Goal: Task Accomplishment & Management: Use online tool/utility

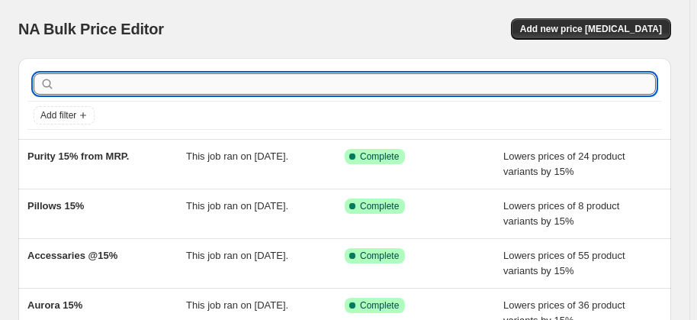
click at [160, 85] on input "text" at bounding box center [357, 83] width 598 height 21
type input "Combo"
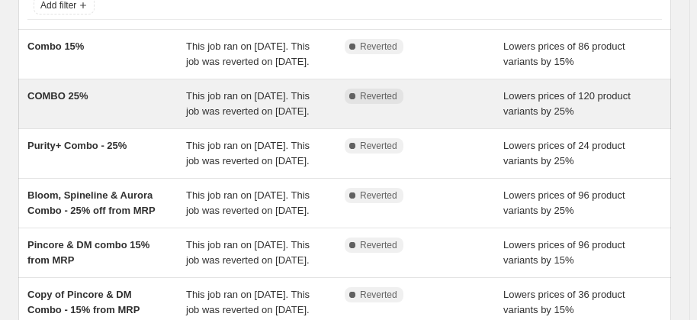
scroll to position [111, 0]
click at [184, 217] on div "Bloom, Spineline & Aurora Combo - 25% off from MRP" at bounding box center [106, 202] width 159 height 31
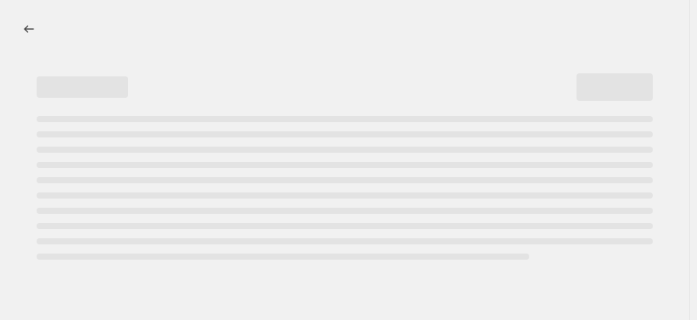
select select "percentage"
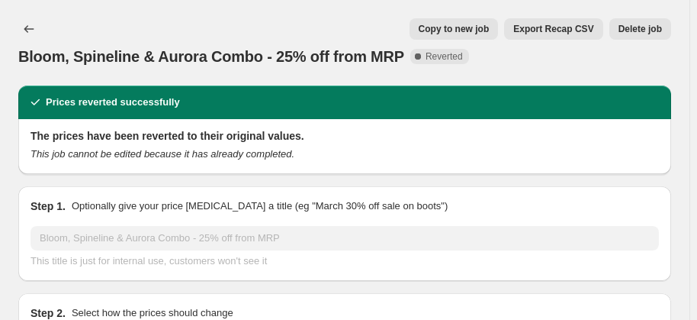
click at [474, 19] on button "Copy to new job" at bounding box center [454, 28] width 89 height 21
select select "percentage"
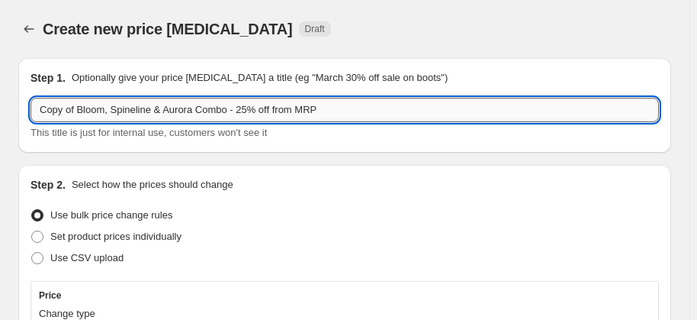
click at [248, 111] on input "Copy of Bloom, Spineline & Aurora Combo - 25% off from MRP" at bounding box center [345, 110] width 629 height 24
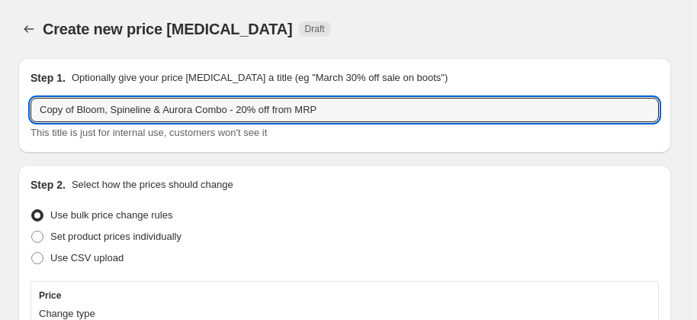
drag, startPoint x: 77, startPoint y: 110, endPoint x: -79, endPoint y: 136, distance: 158.5
click at [0, 136] on html "Home Settings Plans Skip to content Create new price [MEDICAL_DATA]. This page …" at bounding box center [348, 160] width 697 height 320
type input "Bloom, Spineline & Aurora Combo - 20% off from MRP"
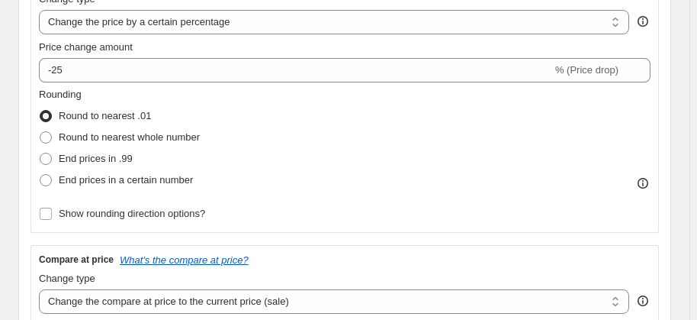
scroll to position [333, 0]
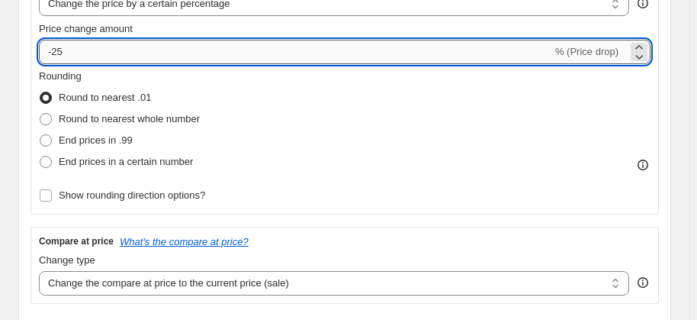
click at [191, 50] on input "-25" at bounding box center [295, 52] width 513 height 24
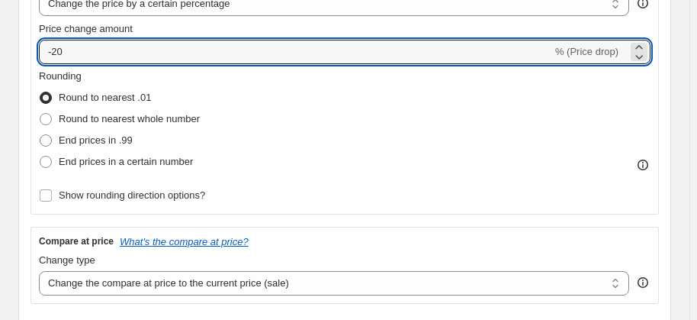
type input "-20"
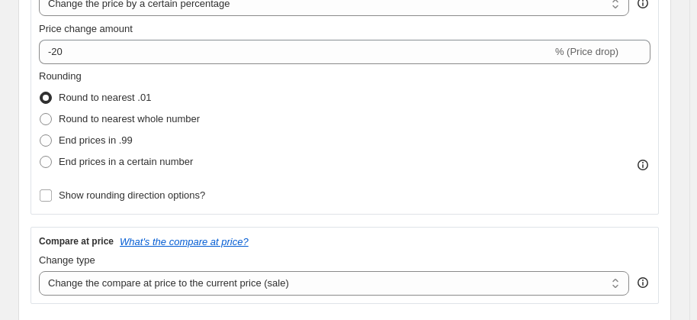
click at [348, 116] on div "Rounding Round to nearest .01 Round to nearest whole number End prices in .99 E…" at bounding box center [345, 121] width 612 height 104
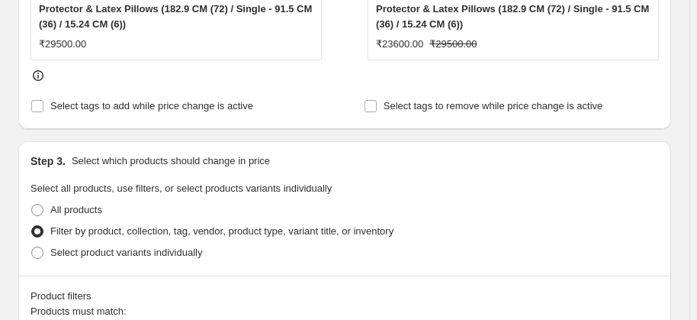
scroll to position [777, 0]
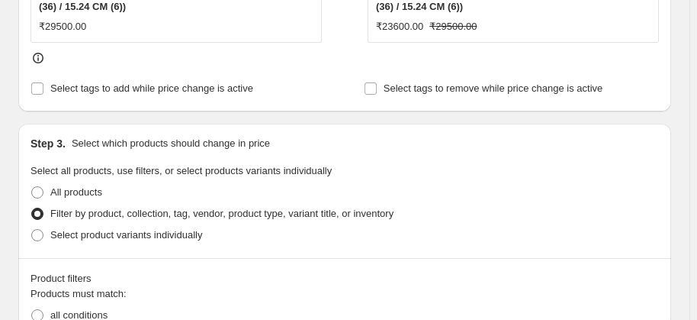
click at [512, 189] on div "All products" at bounding box center [345, 192] width 629 height 21
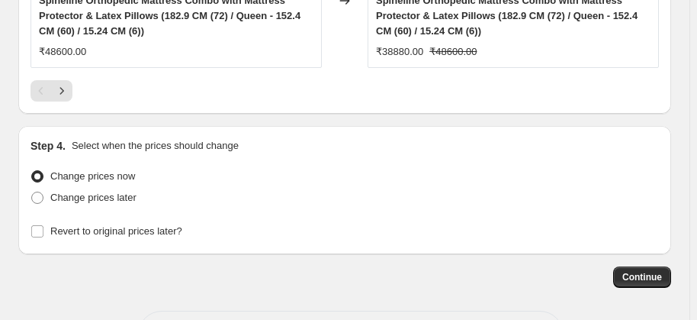
scroll to position [2101, 0]
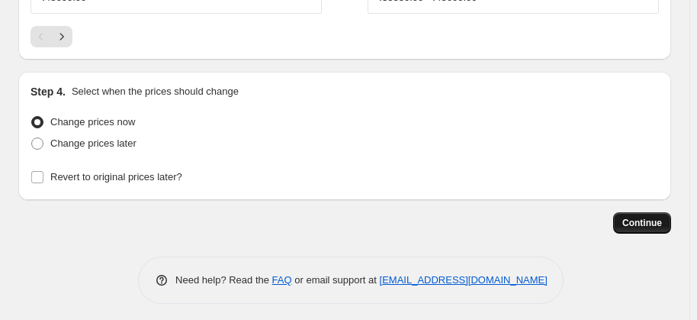
click at [662, 217] on span "Continue" at bounding box center [642, 223] width 40 height 12
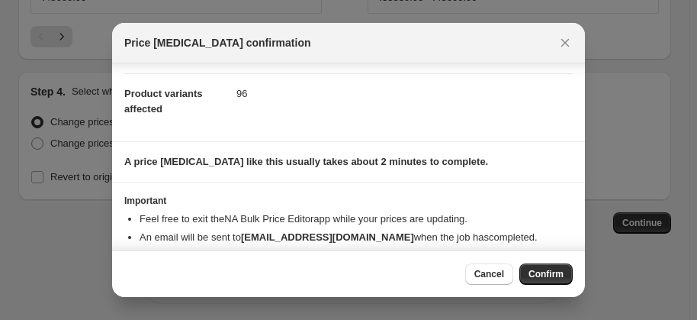
scroll to position [164, 0]
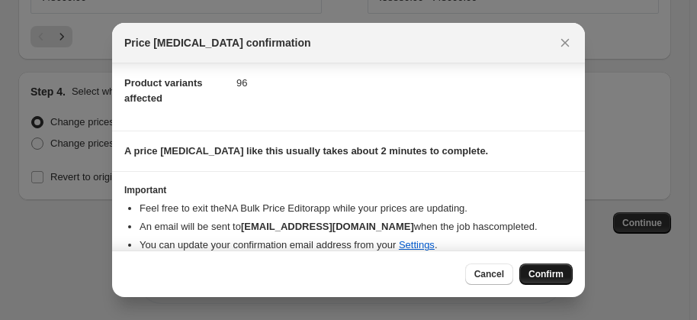
click at [551, 273] on span "Confirm" at bounding box center [546, 274] width 35 height 12
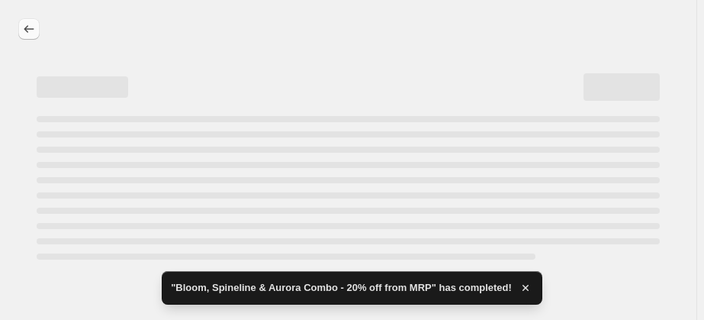
select select "percentage"
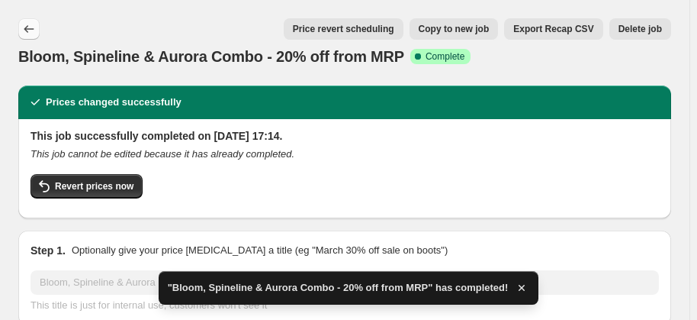
click at [27, 24] on icon "Price change jobs" at bounding box center [28, 28] width 15 height 15
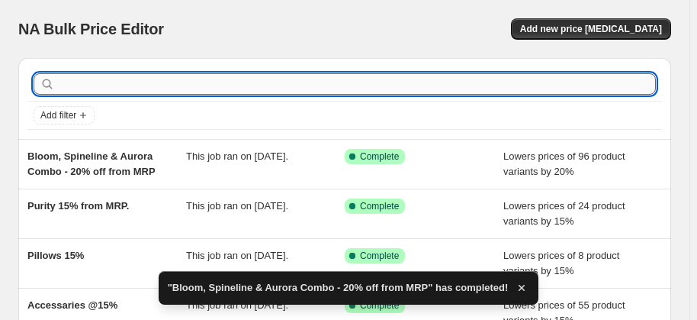
click at [166, 76] on input "text" at bounding box center [357, 83] width 598 height 21
type input "combo"
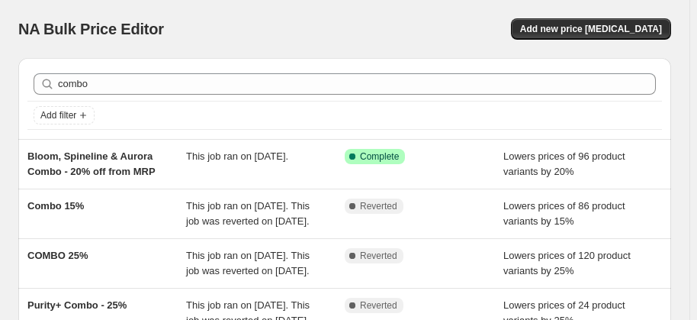
scroll to position [279, 0]
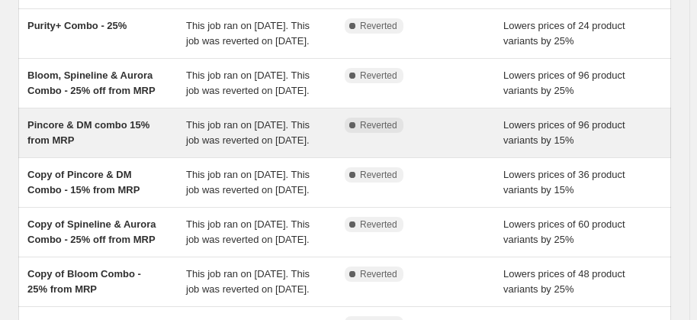
click at [356, 148] on div "Complete Reverted" at bounding box center [424, 132] width 159 height 31
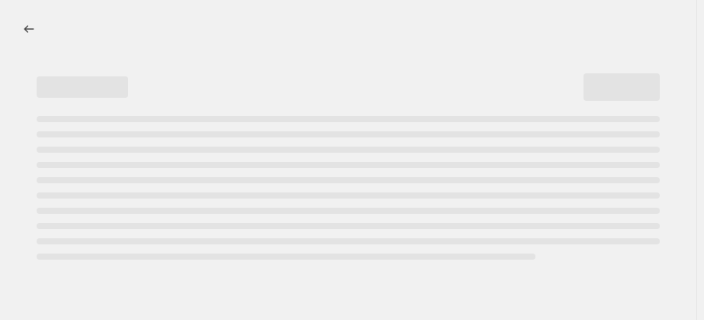
select select "percentage"
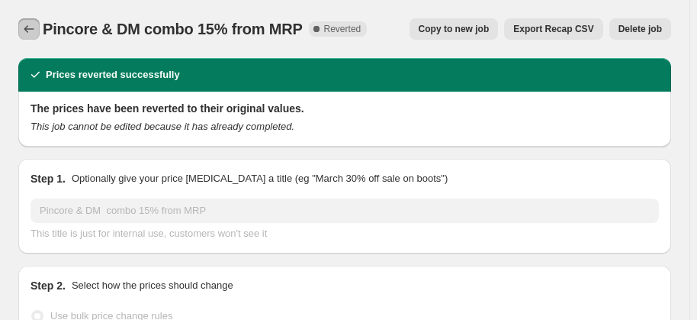
click at [26, 29] on icon "Price change jobs" at bounding box center [29, 29] width 10 height 8
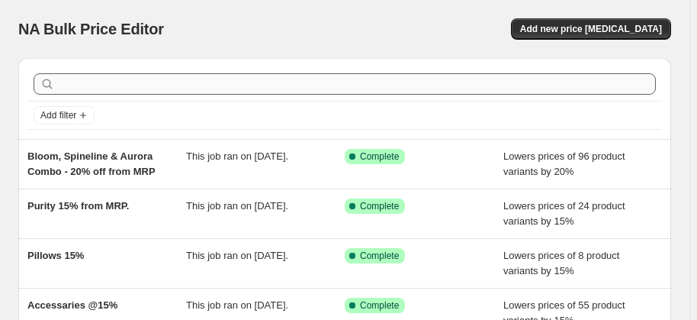
drag, startPoint x: 150, startPoint y: 71, endPoint x: 148, endPoint y: 84, distance: 13.2
click at [148, 83] on div at bounding box center [344, 84] width 635 height 34
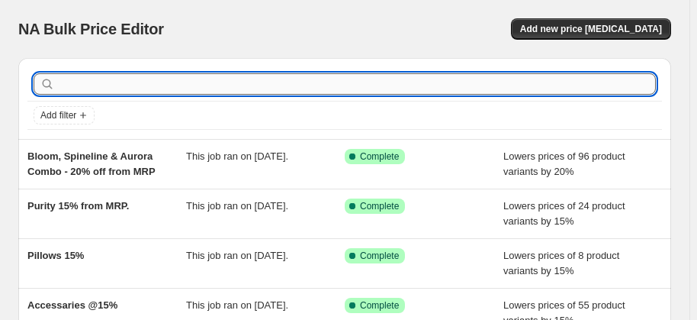
click at [148, 84] on input "text" at bounding box center [357, 83] width 598 height 21
type input "combo"
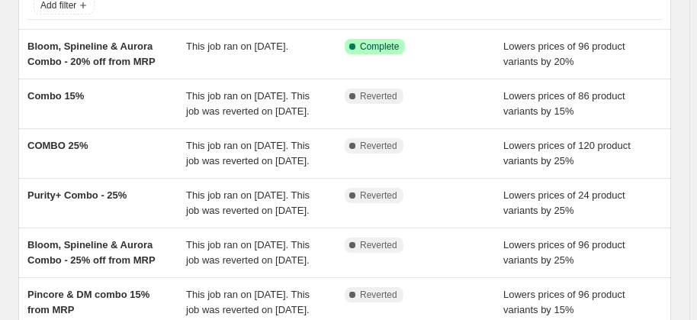
scroll to position [111, 0]
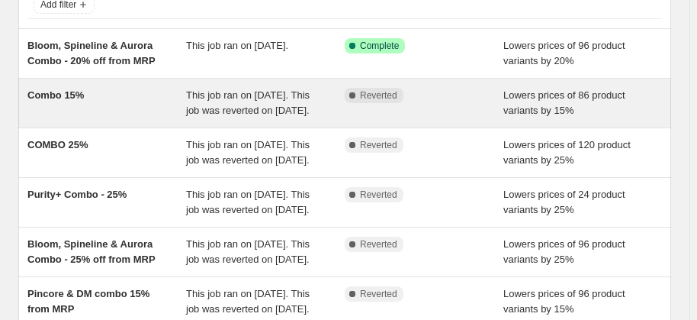
click at [168, 88] on div "Combo 15%" at bounding box center [106, 103] width 159 height 31
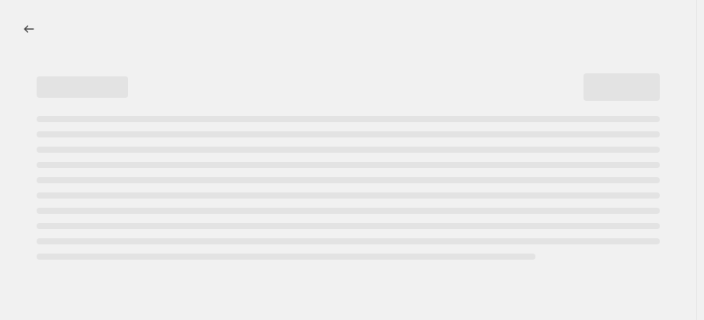
select select "percentage"
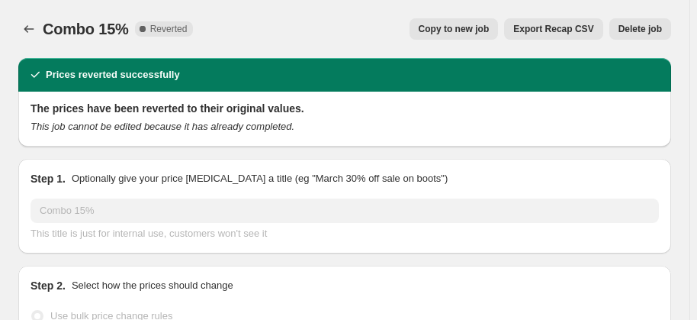
click at [437, 30] on span "Copy to new job" at bounding box center [454, 29] width 71 height 12
select select "percentage"
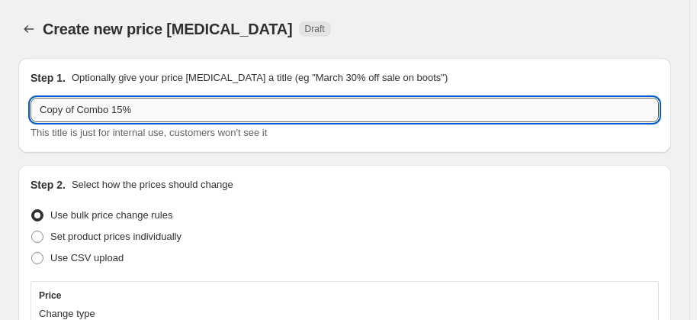
click at [77, 111] on input "Copy of Combo 15%" at bounding box center [345, 110] width 629 height 24
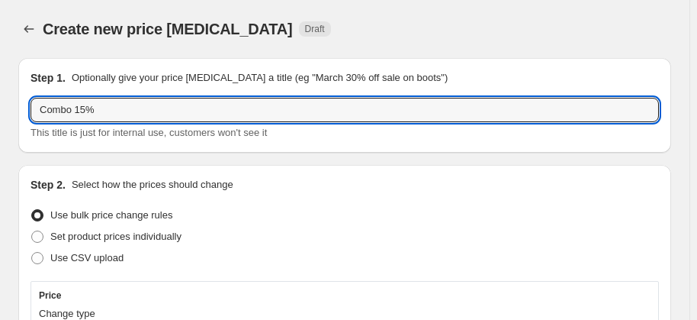
type input "Combo 15%"
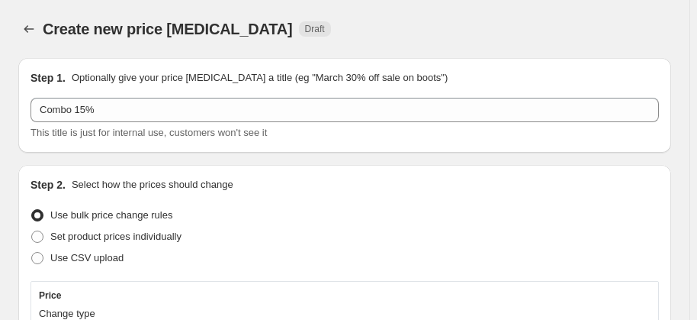
click at [352, 223] on div "Use bulk price change rules" at bounding box center [345, 214] width 629 height 21
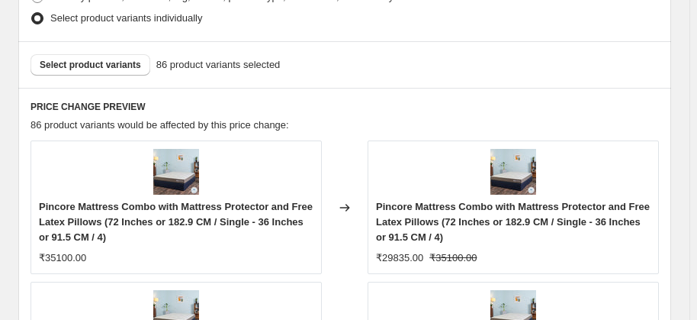
scroll to position [998, 0]
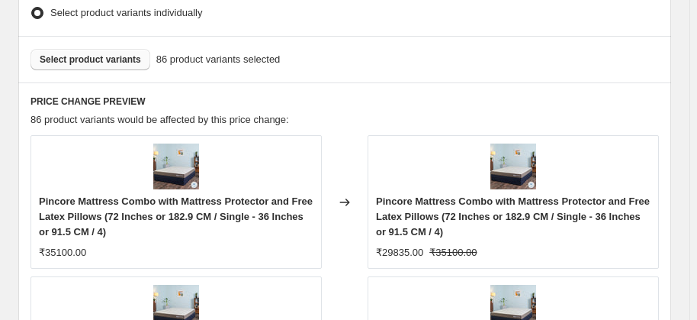
click at [101, 57] on span "Select product variants" at bounding box center [90, 59] width 101 height 12
click at [690, 263] on div "Create new price [MEDICAL_DATA]. This page is ready Create new price [MEDICAL_D…" at bounding box center [345, 73] width 690 height 2142
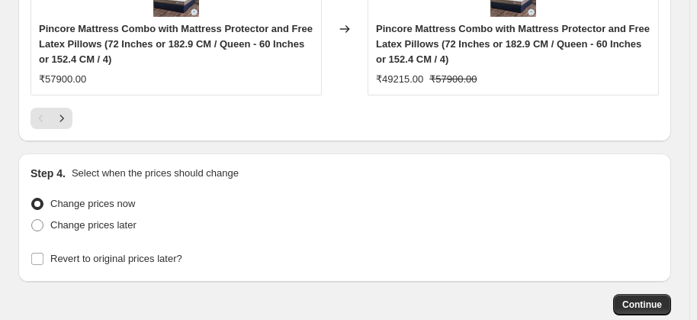
scroll to position [1783, 0]
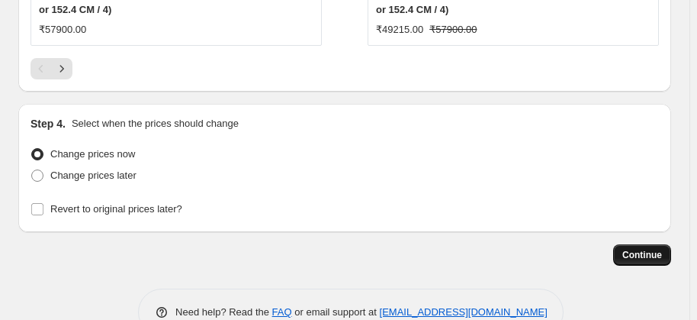
click at [624, 252] on button "Continue" at bounding box center [642, 254] width 58 height 21
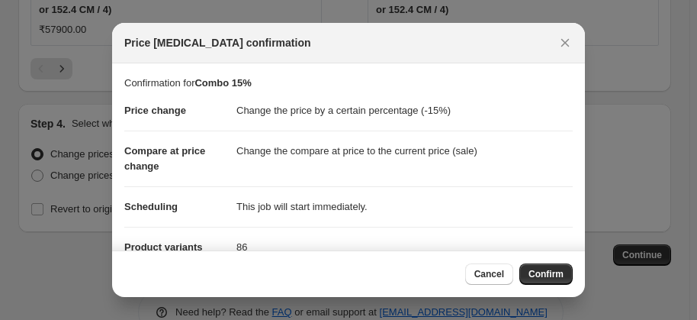
click at [550, 276] on span "Confirm" at bounding box center [546, 274] width 35 height 12
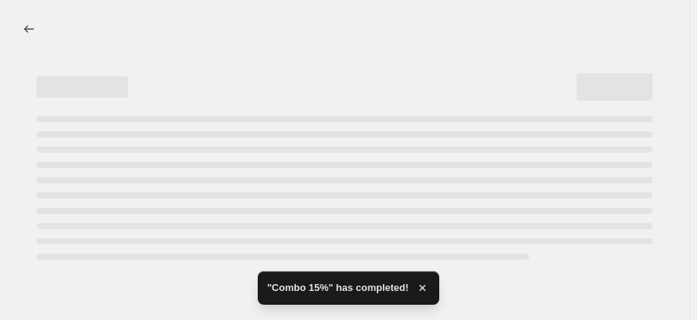
click at [697, 162] on html "Home Settings Plans Skip to content "Combo 15%" has completed!" at bounding box center [348, 160] width 697 height 320
select select "percentage"
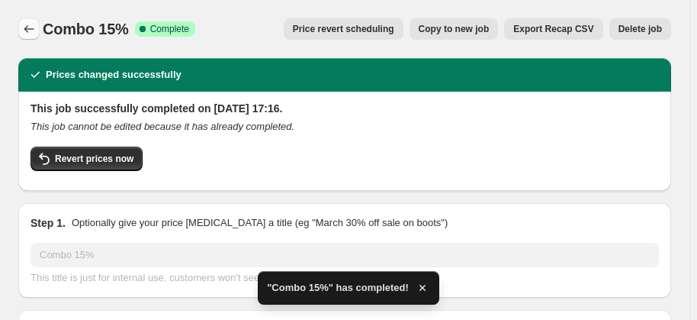
click at [31, 33] on icon "Price change jobs" at bounding box center [28, 28] width 15 height 15
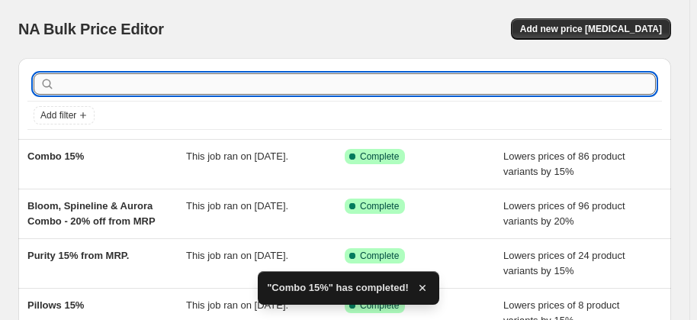
click at [285, 79] on input "text" at bounding box center [357, 83] width 598 height 21
type input "combo"
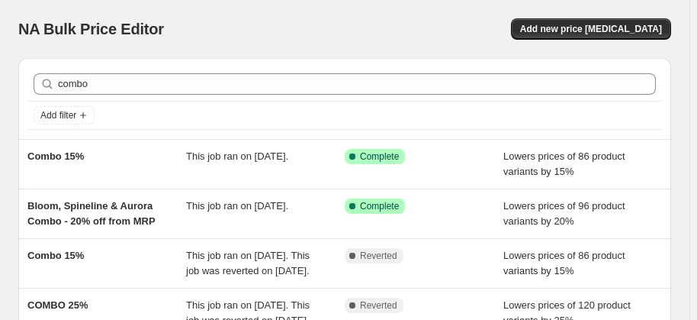
scroll to position [279, 0]
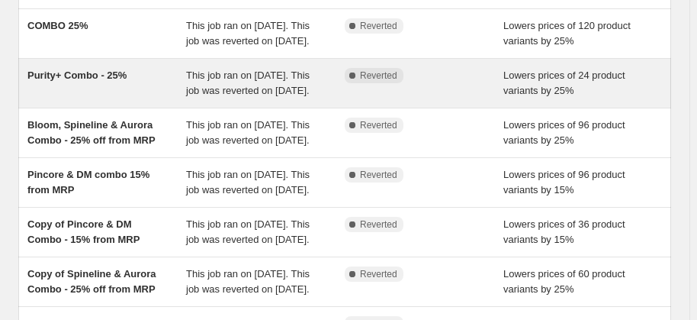
click at [335, 98] on div "This job ran on [DATE]. This job was reverted on [DATE]." at bounding box center [265, 83] width 159 height 31
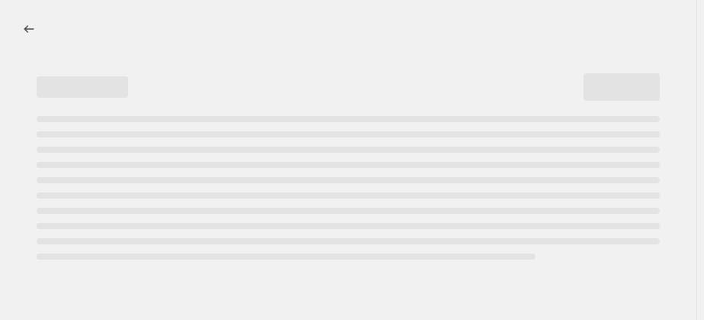
select select "percentage"
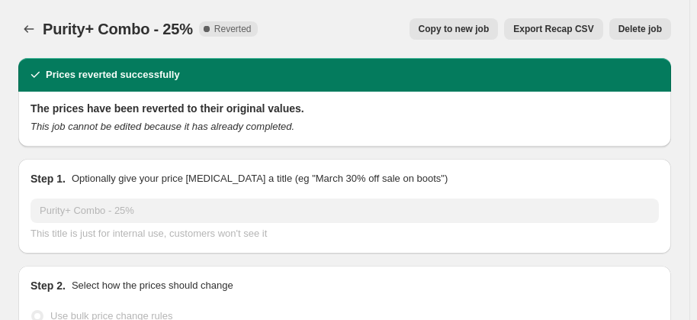
click at [454, 26] on span "Copy to new job" at bounding box center [454, 29] width 71 height 12
select select "percentage"
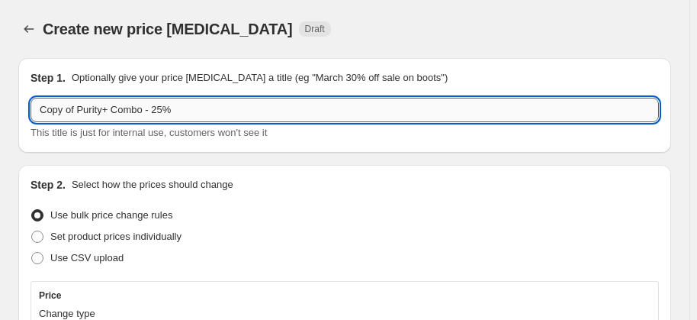
click at [76, 110] on input "Copy of Purity+ Combo - 25%" at bounding box center [345, 110] width 629 height 24
click at [125, 111] on input "Purity+ Combo - 25%" at bounding box center [345, 110] width 629 height 24
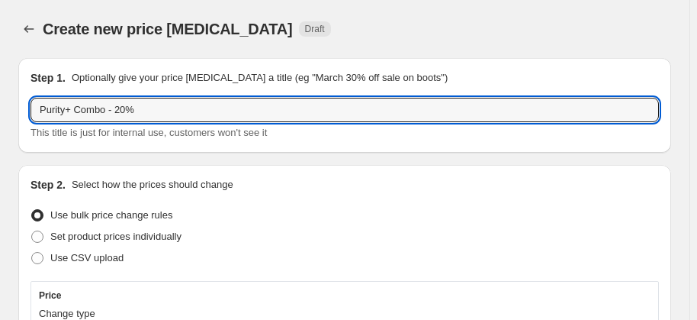
type input "Purity+ Combo - 20%"
click at [293, 236] on div "Set product prices individually" at bounding box center [345, 236] width 629 height 21
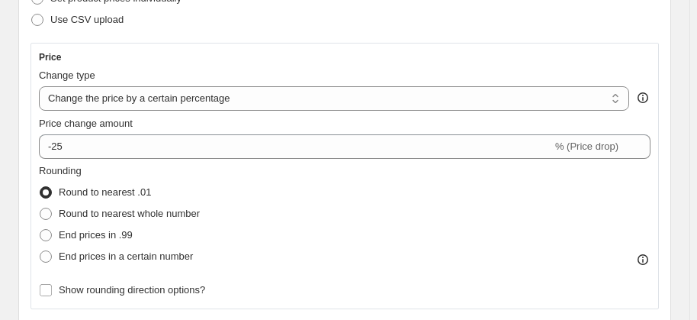
scroll to position [249, 0]
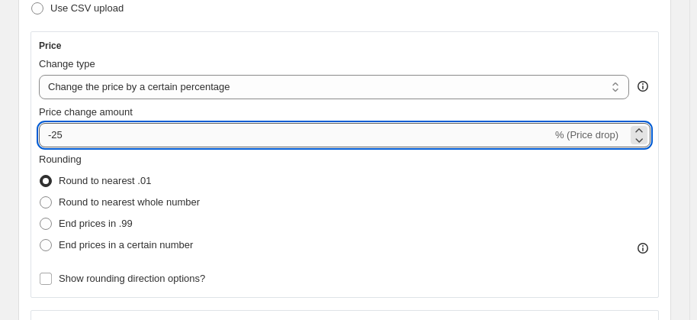
click at [233, 131] on input "-25" at bounding box center [295, 135] width 513 height 24
type input "-20"
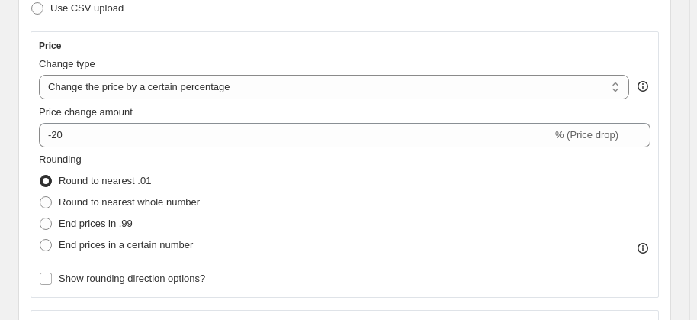
click at [293, 207] on div "Rounding Round to nearest .01 Round to nearest whole number End prices in .99 E…" at bounding box center [345, 204] width 612 height 104
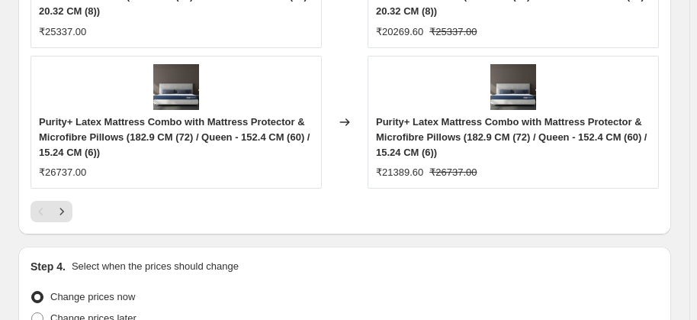
scroll to position [1973, 0]
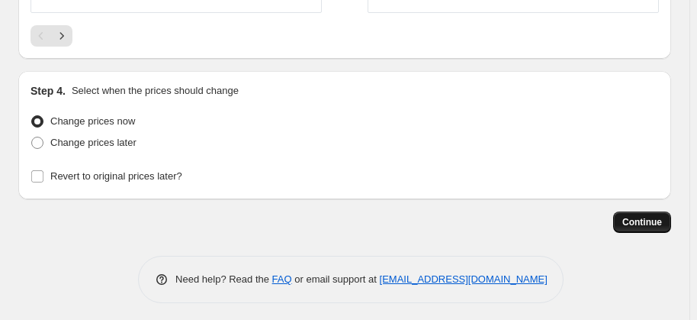
click at [658, 216] on span "Continue" at bounding box center [642, 222] width 40 height 12
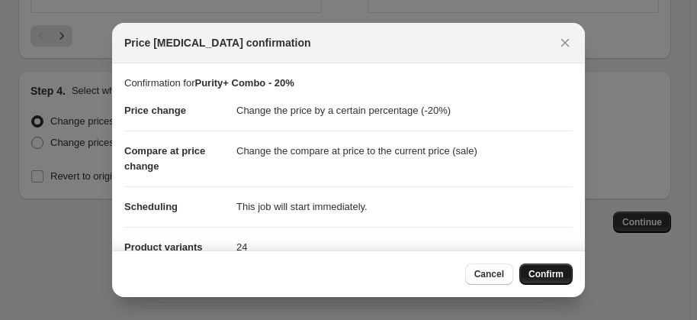
click at [542, 274] on span "Confirm" at bounding box center [546, 274] width 35 height 12
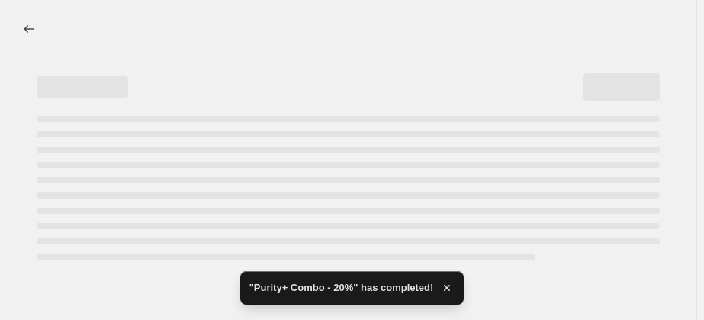
select select "percentage"
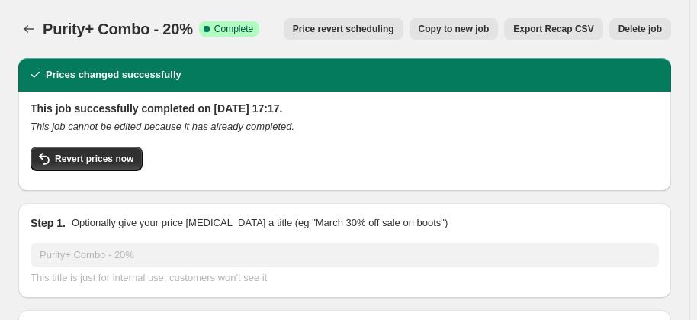
click at [542, 274] on div "This title is just for internal use, customers won't see it" at bounding box center [345, 277] width 629 height 15
